Goal: Navigation & Orientation: Find specific page/section

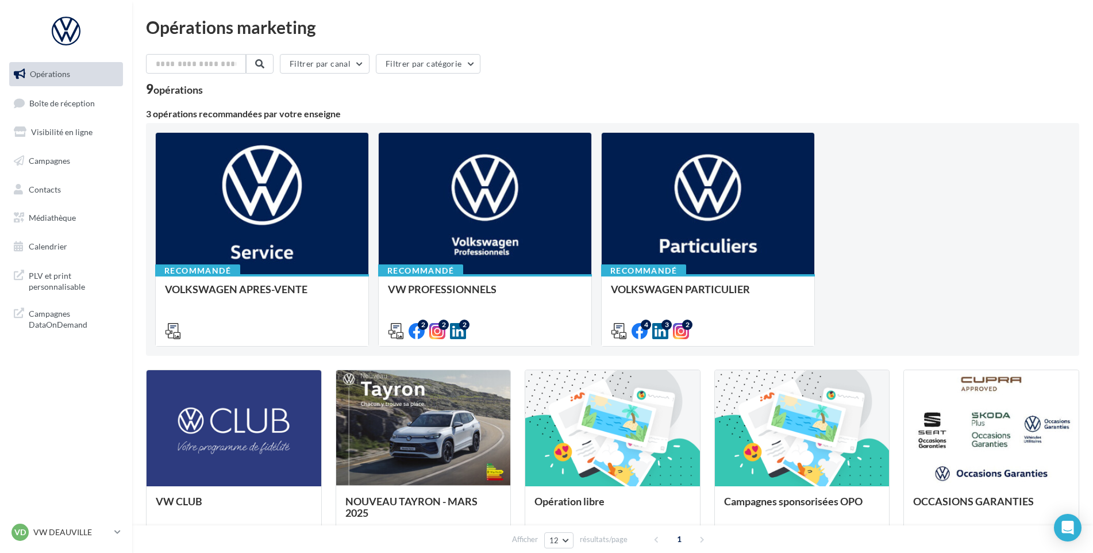
click at [24, 86] on link "Opérations" at bounding box center [66, 74] width 118 height 24
click at [106, 105] on div "82" at bounding box center [111, 103] width 13 height 9
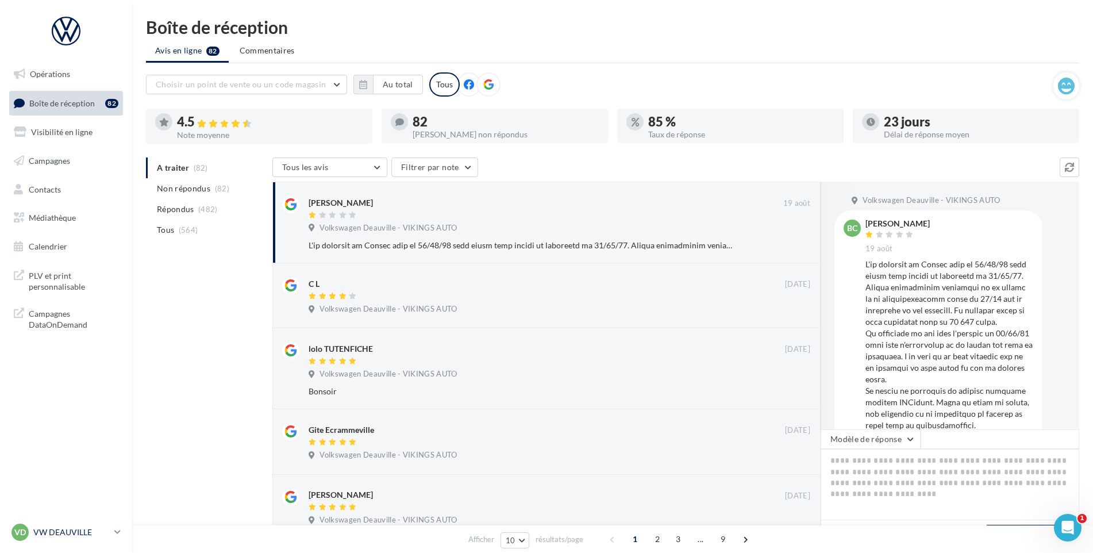
click at [57, 525] on div "VD VW DEAUVILLE vw-touq-vau" at bounding box center [60, 531] width 98 height 17
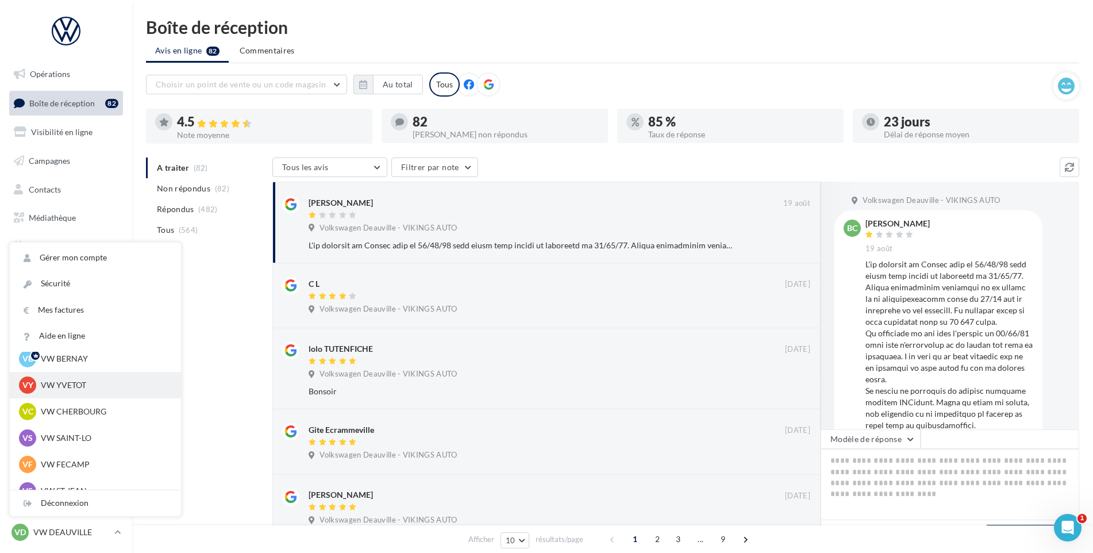
scroll to position [57, 0]
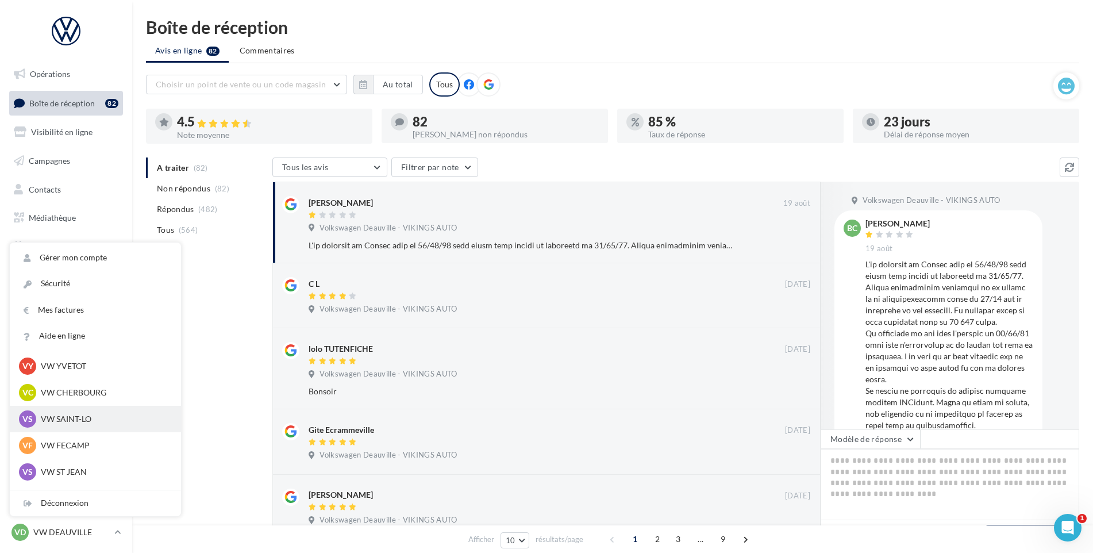
click at [67, 418] on p "VW SAINT-LO" at bounding box center [104, 418] width 126 height 11
